Goal: Find contact information: Find contact information

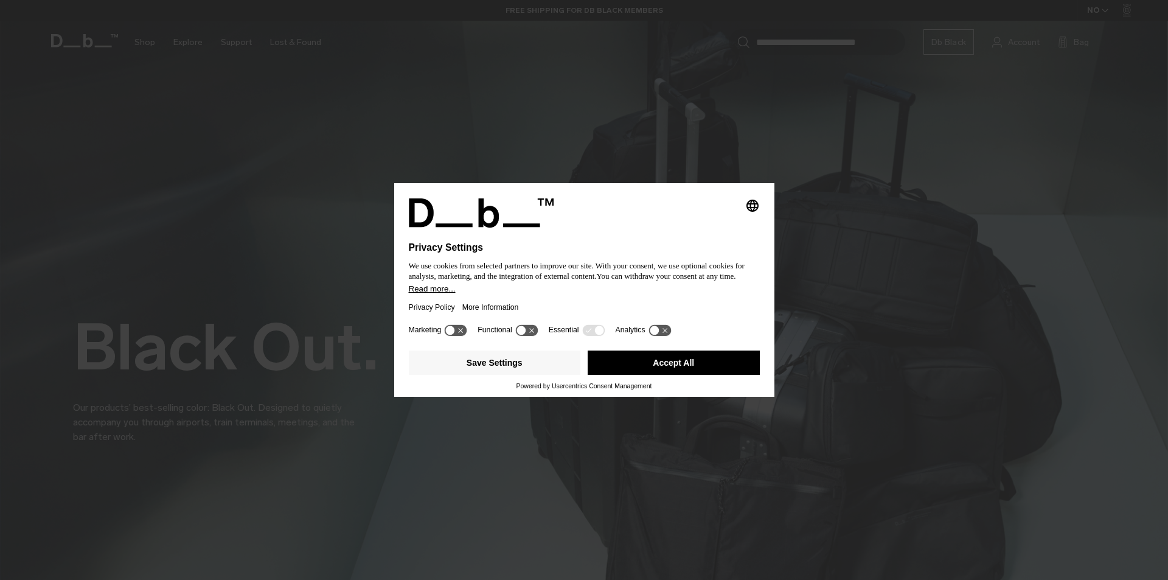
click at [681, 371] on button "Accept All" at bounding box center [674, 362] width 172 height 24
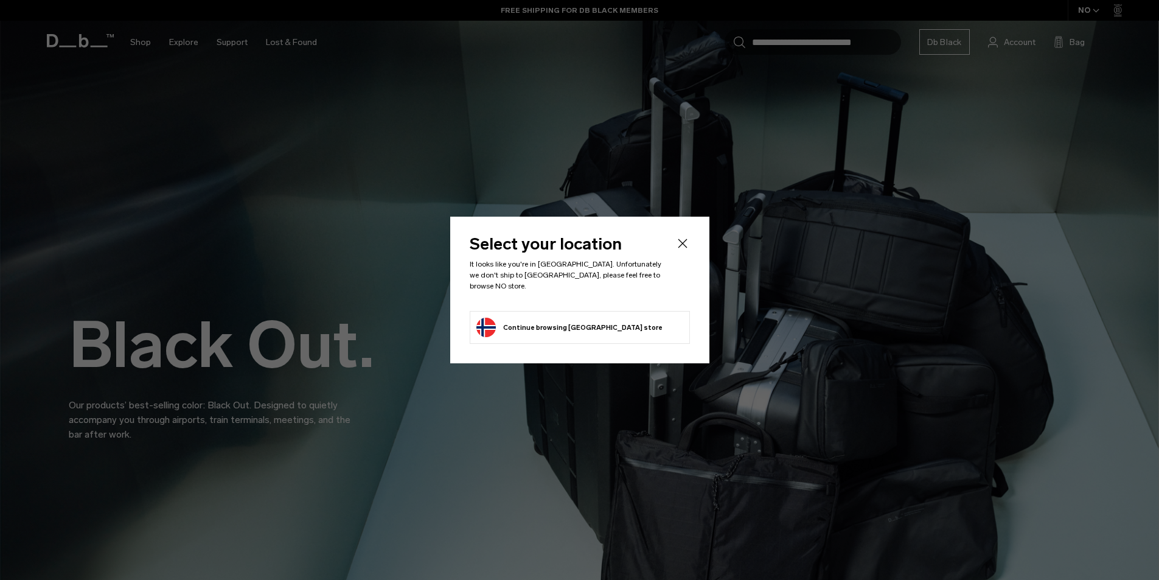
click at [687, 355] on div "Select your location It looks like you're in [GEOGRAPHIC_DATA]. Unfortunately w…" at bounding box center [579, 290] width 259 height 147
click at [684, 241] on icon "Close" at bounding box center [682, 243] width 15 height 15
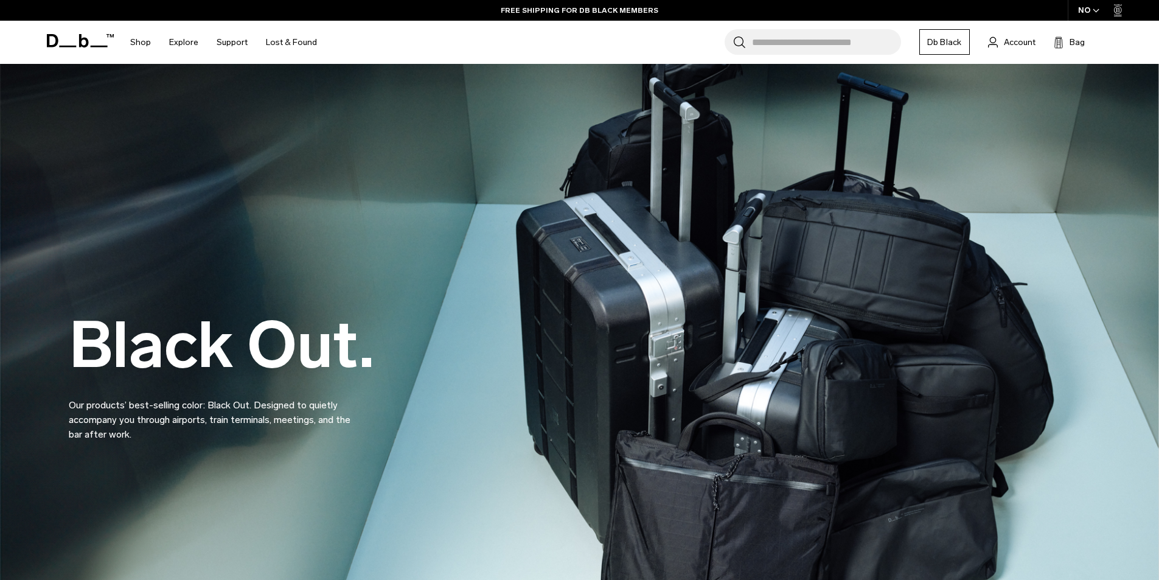
scroll to position [3628, 0]
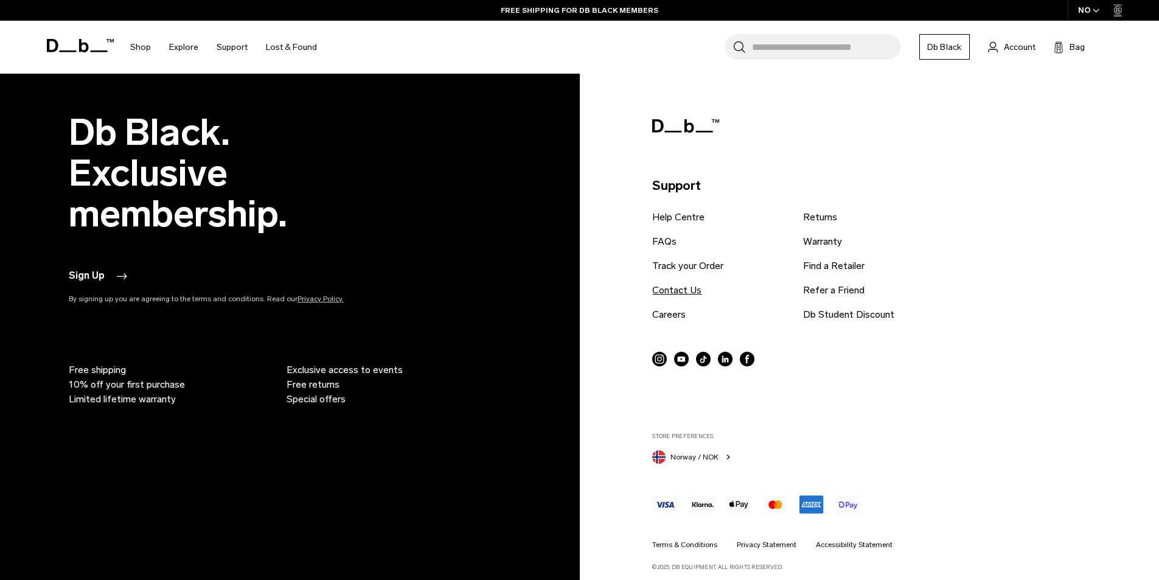
click at [674, 291] on link "Contact Us" at bounding box center [676, 290] width 49 height 15
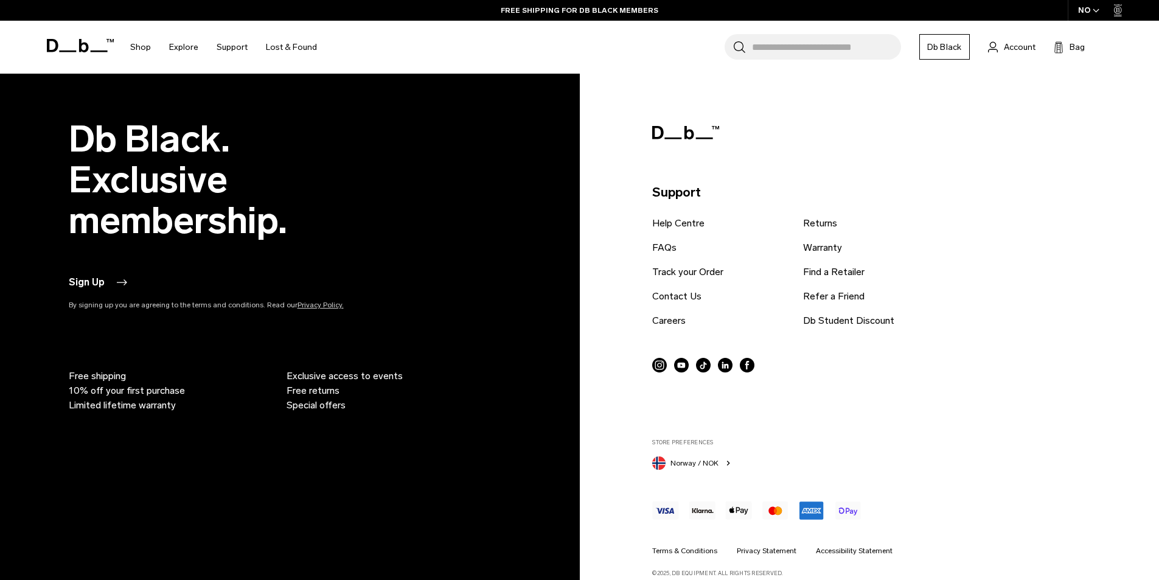
scroll to position [779, 0]
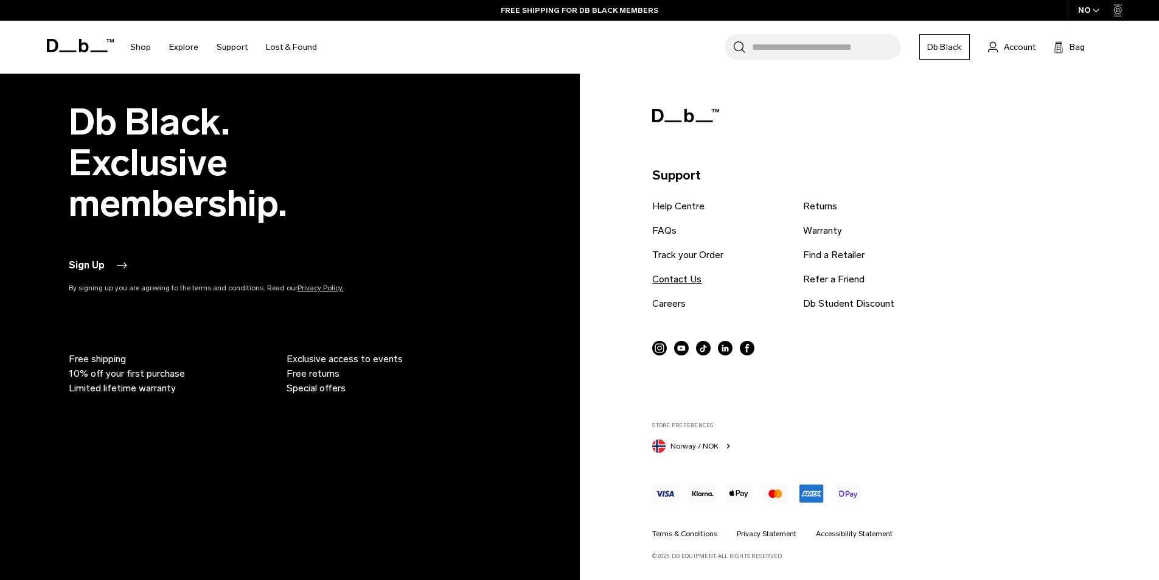
click at [682, 279] on link "Contact Us" at bounding box center [676, 279] width 49 height 15
